Goal: Task Accomplishment & Management: Use online tool/utility

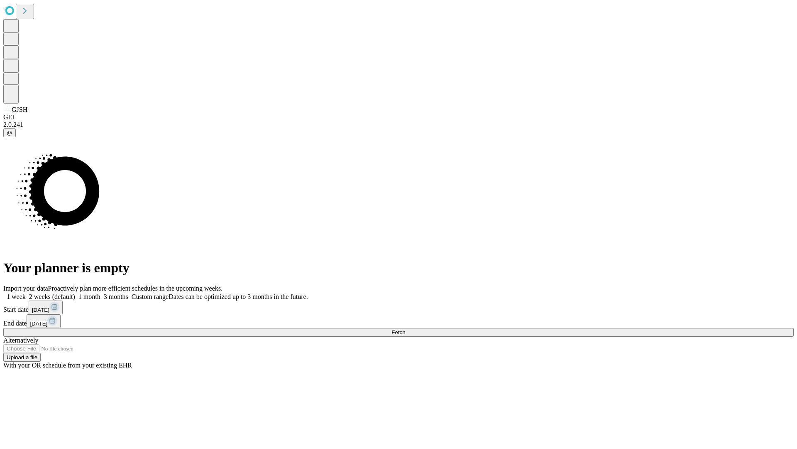
click at [405, 329] on span "Fetch" at bounding box center [399, 332] width 14 height 6
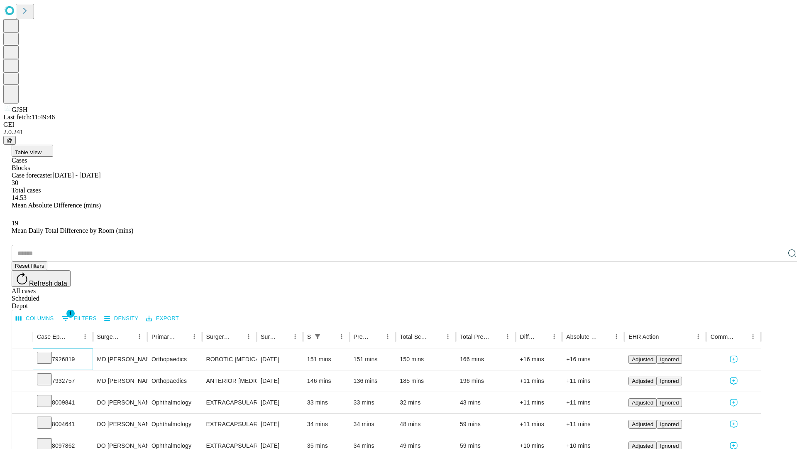
click at [49, 353] on icon at bounding box center [44, 357] width 8 height 8
